Goal: Task Accomplishment & Management: Use online tool/utility

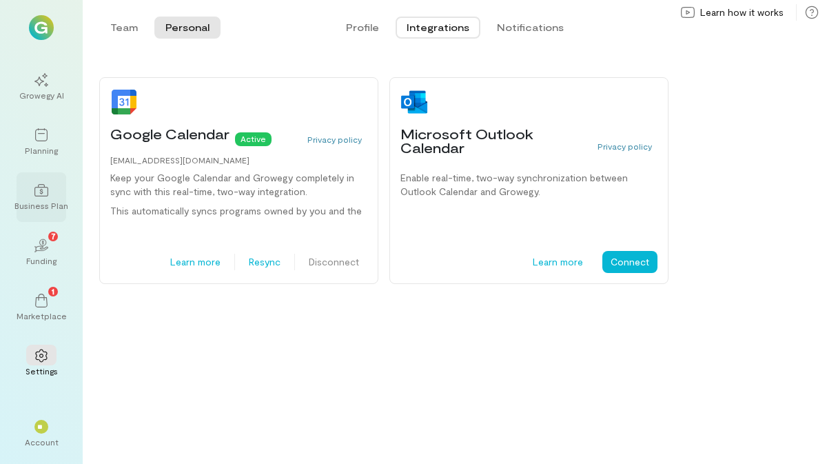
click at [44, 203] on div "Business Plan" at bounding box center [41, 205] width 54 height 11
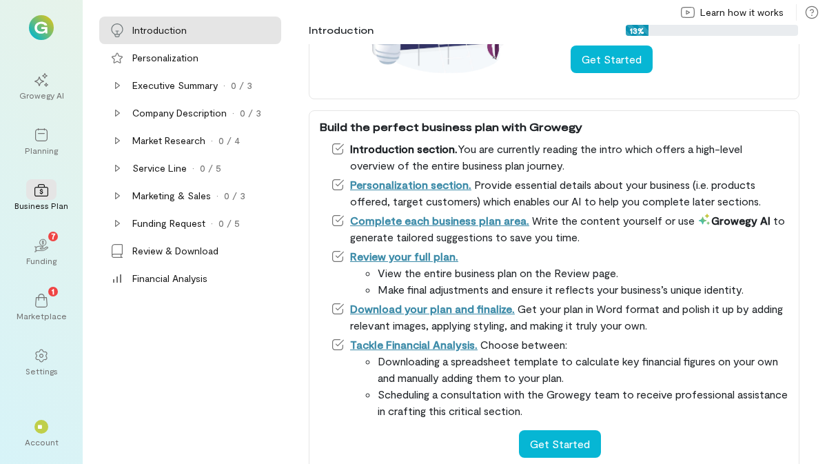
scroll to position [212, 0]
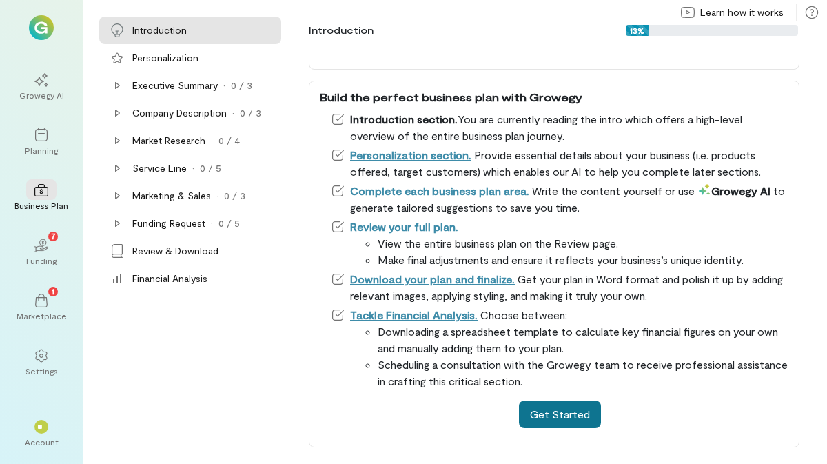
click at [573, 417] on button "Get Started" at bounding box center [560, 414] width 82 height 28
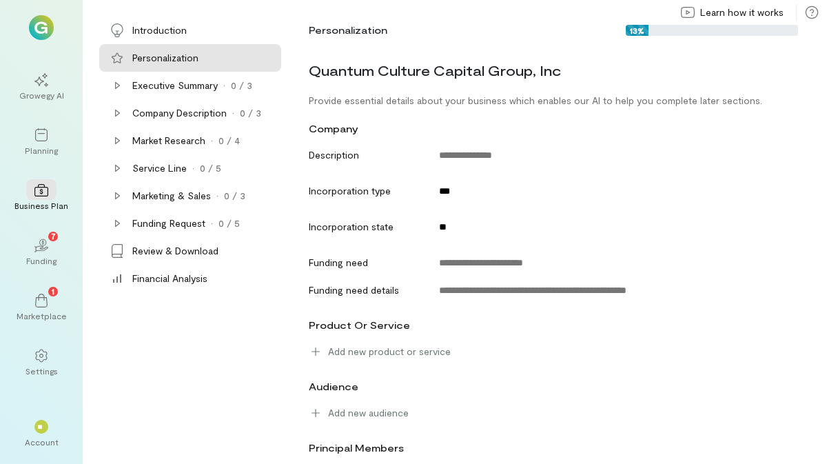
click at [165, 52] on div "Personalization" at bounding box center [165, 58] width 66 height 14
click at [163, 30] on div "Introduction" at bounding box center [159, 30] width 54 height 14
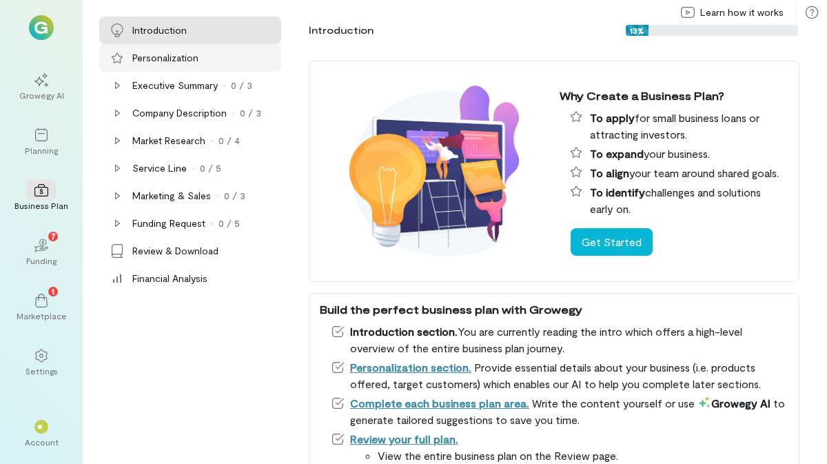
click at [163, 52] on div "Personalization" at bounding box center [165, 58] width 66 height 14
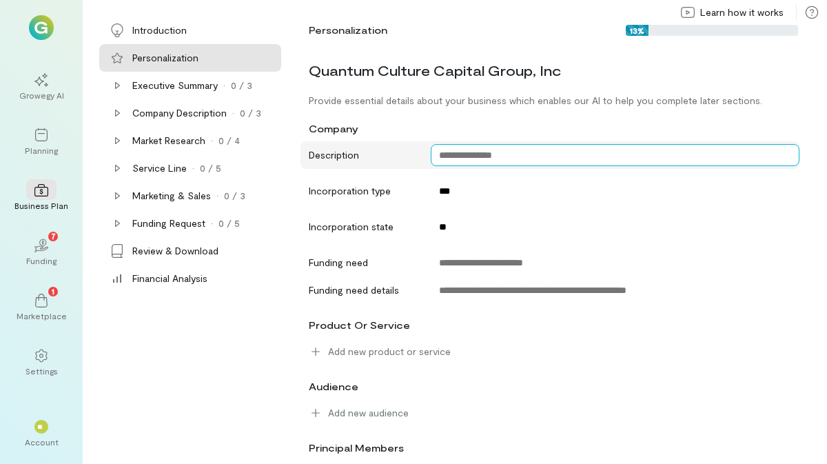
click at [480, 156] on textarea at bounding box center [615, 155] width 369 height 22
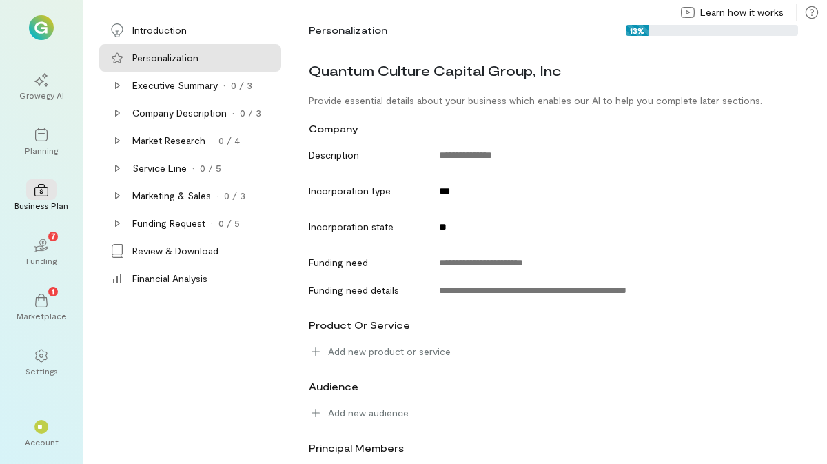
click at [441, 121] on div "company" at bounding box center [549, 128] width 499 height 25
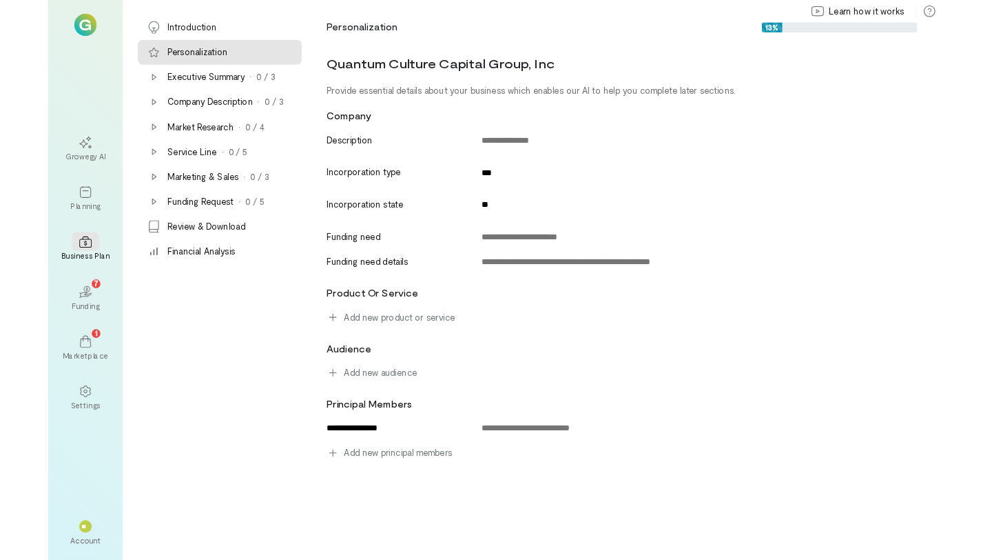
scroll to position [0, 0]
